Goal: Task Accomplishment & Management: Manage account settings

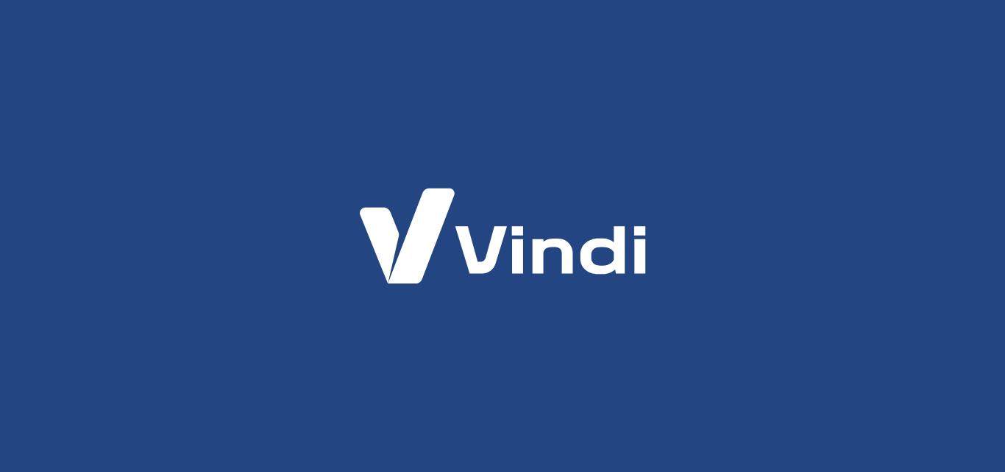
click at [316, 308] on img at bounding box center [503, 235] width 376 height 177
click at [475, 283] on img at bounding box center [503, 235] width 376 height 177
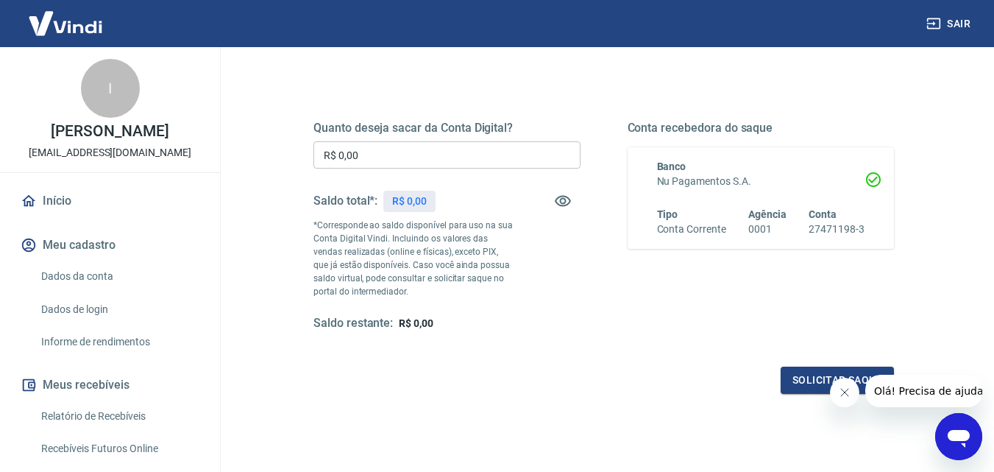
scroll to position [177, 0]
